Goal: Task Accomplishment & Management: Manage account settings

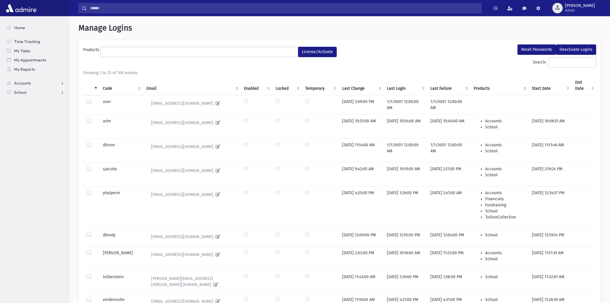
select select
click at [28, 95] on link "School" at bounding box center [35, 92] width 67 height 9
click at [28, 100] on span "Students" at bounding box center [25, 101] width 16 height 5
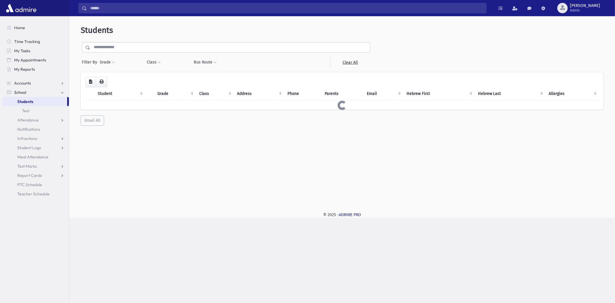
drag, startPoint x: 0, startPoint y: 0, endPoint x: 139, endPoint y: 51, distance: 147.6
click at [139, 51] on input "text" at bounding box center [230, 47] width 280 height 10
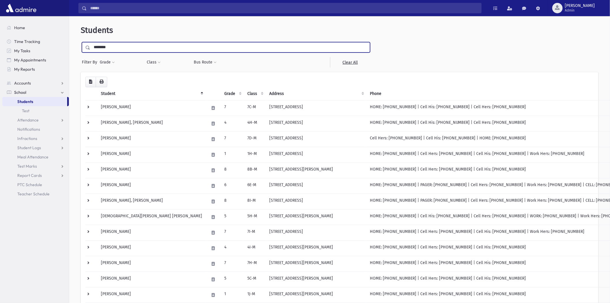
type input "********"
click at [81, 42] on input "submit" at bounding box center [89, 46] width 16 height 8
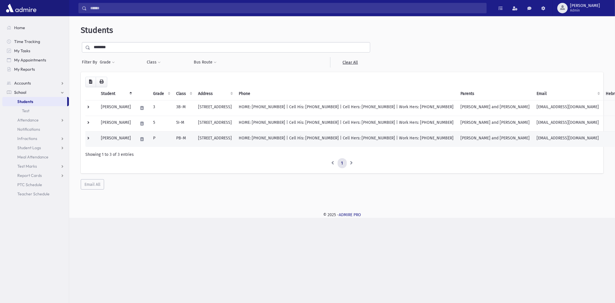
click at [129, 135] on td "Weinbaum, Refoel" at bounding box center [115, 139] width 37 height 16
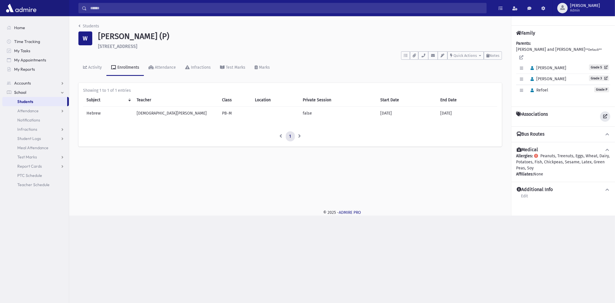
click at [607, 114] on icon at bounding box center [605, 116] width 4 height 4
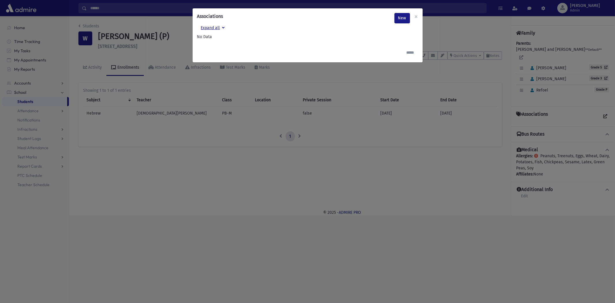
click at [214, 28] on button "Expand all" at bounding box center [212, 28] width 31 height 10
click at [402, 19] on link "New" at bounding box center [402, 18] width 16 height 10
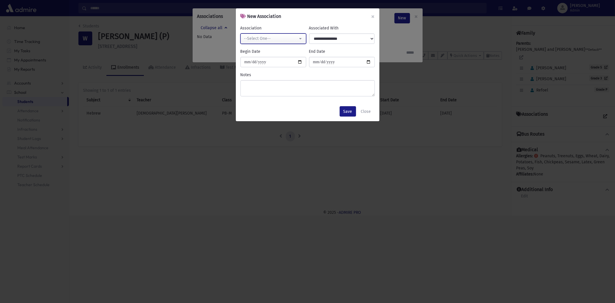
click at [294, 38] on div "--Select One--" at bounding box center [271, 38] width 54 height 6
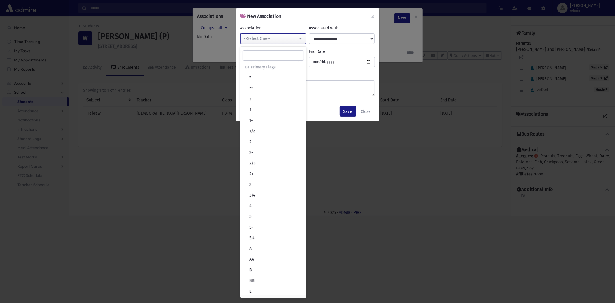
click at [294, 38] on div "--Select One--" at bounding box center [271, 38] width 54 height 6
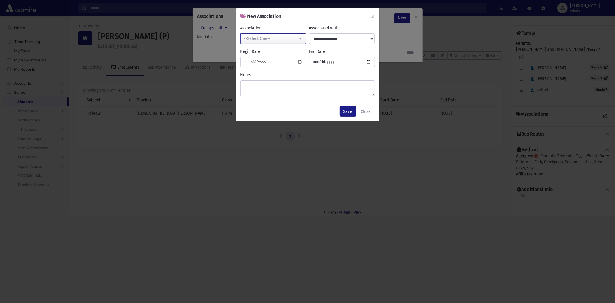
click at [277, 40] on div "--Select One--" at bounding box center [271, 38] width 54 height 6
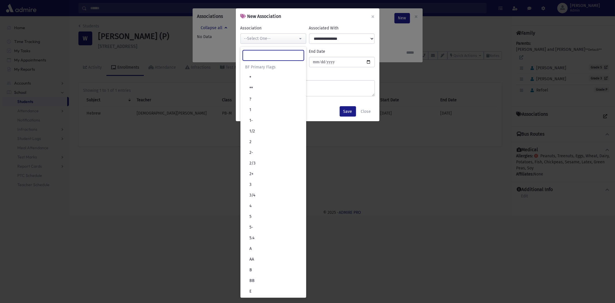
click at [289, 53] on input "Search" at bounding box center [273, 55] width 61 height 10
click at [329, 88] on textarea "Notes" at bounding box center [307, 88] width 134 height 16
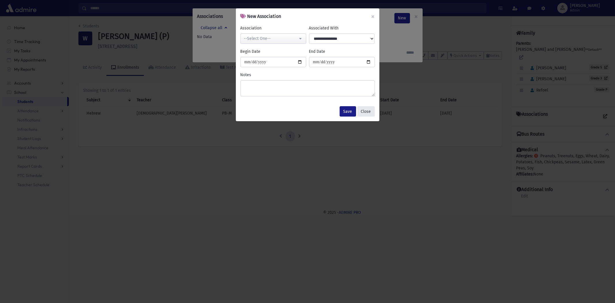
click at [363, 109] on button "Close" at bounding box center [366, 111] width 18 height 10
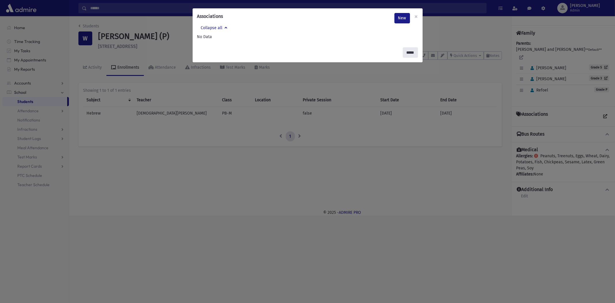
drag, startPoint x: 407, startPoint y: 51, endPoint x: 424, endPoint y: 73, distance: 27.3
click at [407, 51] on input "*****" at bounding box center [410, 52] width 15 height 10
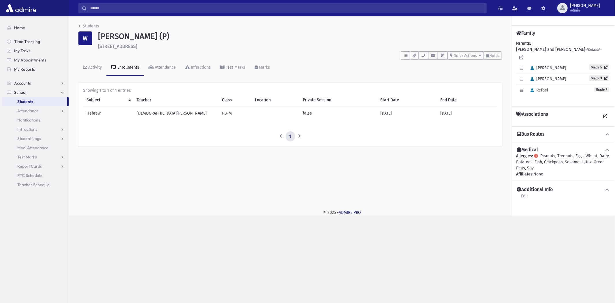
click at [544, 186] on h4 "Additional Info" at bounding box center [534, 189] width 36 height 6
click at [607, 148] on icon at bounding box center [607, 150] width 5 height 4
click at [607, 147] on span at bounding box center [607, 150] width 5 height 6
click at [554, 163] on div "Allergies: Peanuts, Treenuts, Eggs, Wheat, Dairy, Potatoes, Fish, Chickpeas, Se…" at bounding box center [563, 165] width 94 height 24
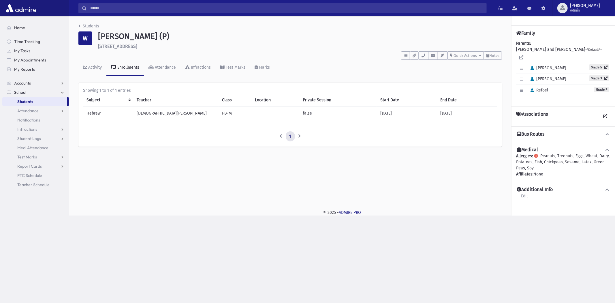
click at [547, 159] on div "Allergies: Peanuts, Treenuts, Eggs, Wheat, Dairy, Potatoes, Fish, Chickpeas, Se…" at bounding box center [563, 165] width 94 height 24
click at [525, 147] on h4 "Medical" at bounding box center [526, 150] width 21 height 6
click at [538, 131] on h4 "Bus Routes" at bounding box center [530, 134] width 28 height 6
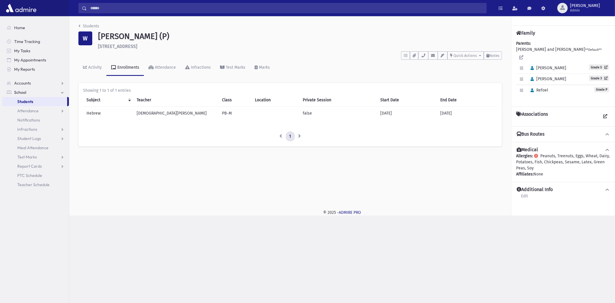
click at [537, 154] on icon at bounding box center [537, 156] width 6 height 4
click at [530, 147] on h4 "Medical" at bounding box center [526, 150] width 21 height 6
drag, startPoint x: 530, startPoint y: 142, endPoint x: 577, endPoint y: 243, distance: 111.0
click at [577, 243] on div "Search Results All Accounts" at bounding box center [307, 151] width 615 height 303
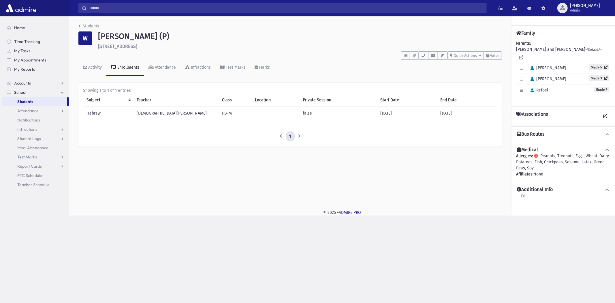
drag, startPoint x: 575, startPoint y: 237, endPoint x: 584, endPoint y: 228, distance: 12.8
click at [584, 228] on div "Search Results All Accounts" at bounding box center [307, 151] width 615 height 303
click at [523, 55] on icon at bounding box center [521, 57] width 4 height 4
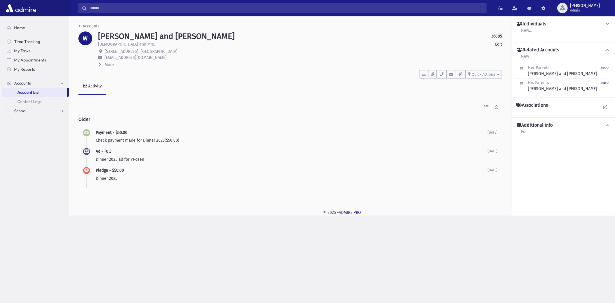
click at [99, 86] on div "Activity" at bounding box center [94, 86] width 15 height 5
click at [486, 73] on span "Quick Actions" at bounding box center [482, 74] width 23 height 4
click at [486, 87] on span "New Contact Log" at bounding box center [490, 88] width 32 height 5
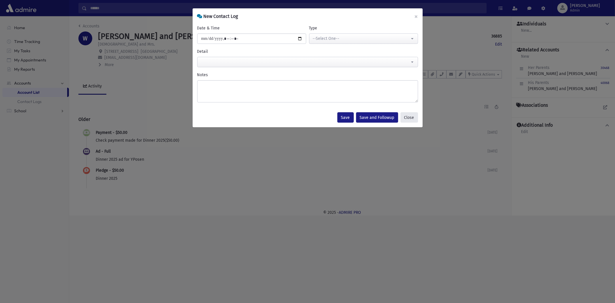
click at [410, 118] on button "Close" at bounding box center [409, 117] width 18 height 10
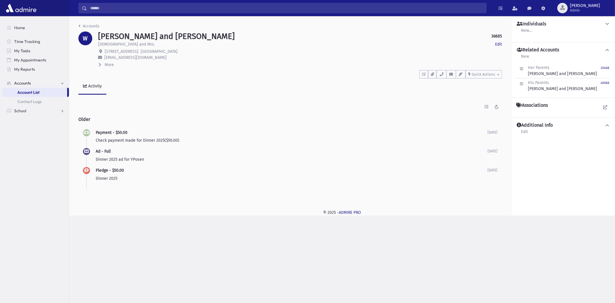
click at [544, 123] on h4 "Additional Info" at bounding box center [534, 125] width 36 height 6
click at [608, 23] on icon at bounding box center [607, 24] width 5 height 4
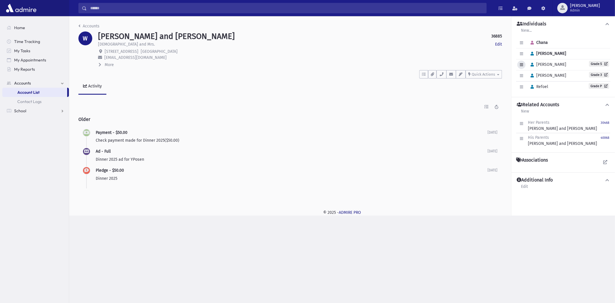
click at [522, 66] on icon "button" at bounding box center [521, 65] width 3 height 4
click at [604, 63] on icon at bounding box center [604, 63] width 5 height 3
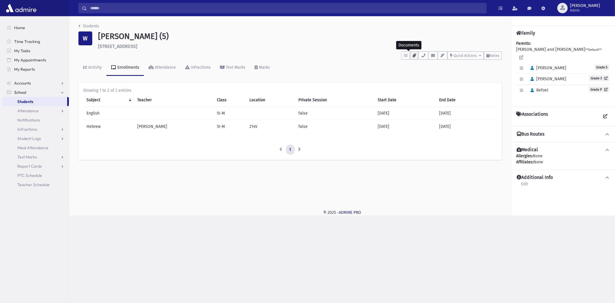
click at [410, 54] on button "button" at bounding box center [414, 55] width 8 height 8
click at [405, 53] on button "button" at bounding box center [405, 55] width 9 height 8
click at [476, 54] on button "Quick Actions" at bounding box center [465, 55] width 36 height 8
click at [603, 111] on link at bounding box center [605, 116] width 10 height 10
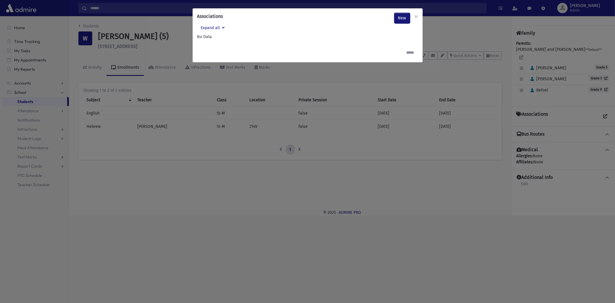
click at [398, 15] on link "New" at bounding box center [402, 18] width 16 height 10
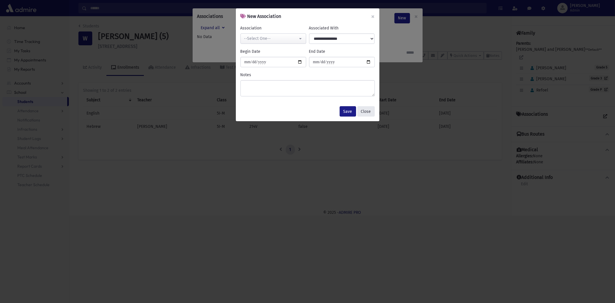
click at [367, 112] on button "Close" at bounding box center [366, 111] width 18 height 10
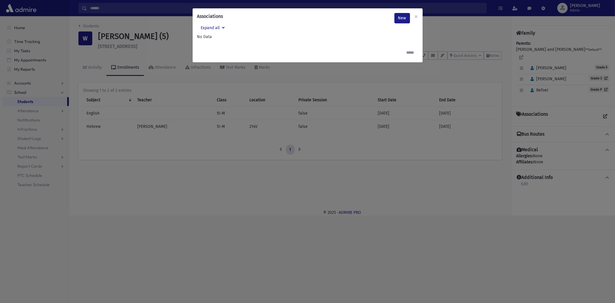
click at [538, 184] on div "Associations New × Expand all No Data ***** New Association × Association * ** …" at bounding box center [307, 151] width 615 height 303
